Goal: Find specific page/section: Find specific page/section

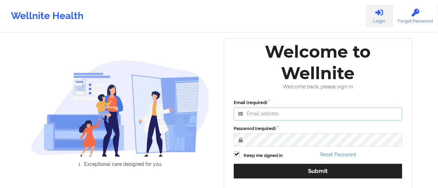
type input "[EMAIL_ADDRESS][DOMAIN_NAME]"
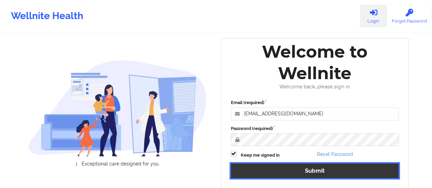
click at [255, 173] on button "Submit" at bounding box center [315, 171] width 168 height 15
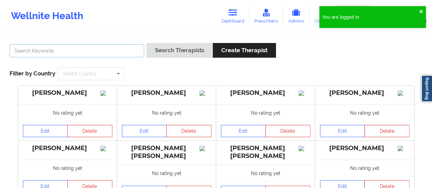
click at [46, 51] on input "text" at bounding box center [77, 50] width 135 height 13
paste input "Dashima Green"
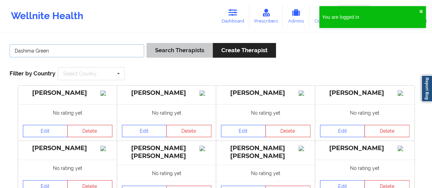
type input "Dashima Green"
click at [169, 53] on button "Search Therapists" at bounding box center [180, 50] width 66 height 15
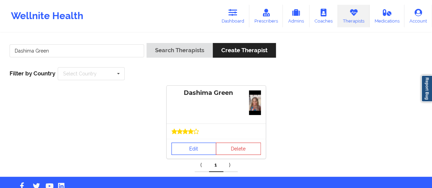
click at [205, 150] on link "Edit" at bounding box center [194, 149] width 45 height 12
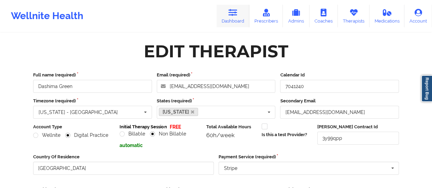
click at [238, 16] on icon at bounding box center [233, 13] width 9 height 8
